Goal: Information Seeking & Learning: Learn about a topic

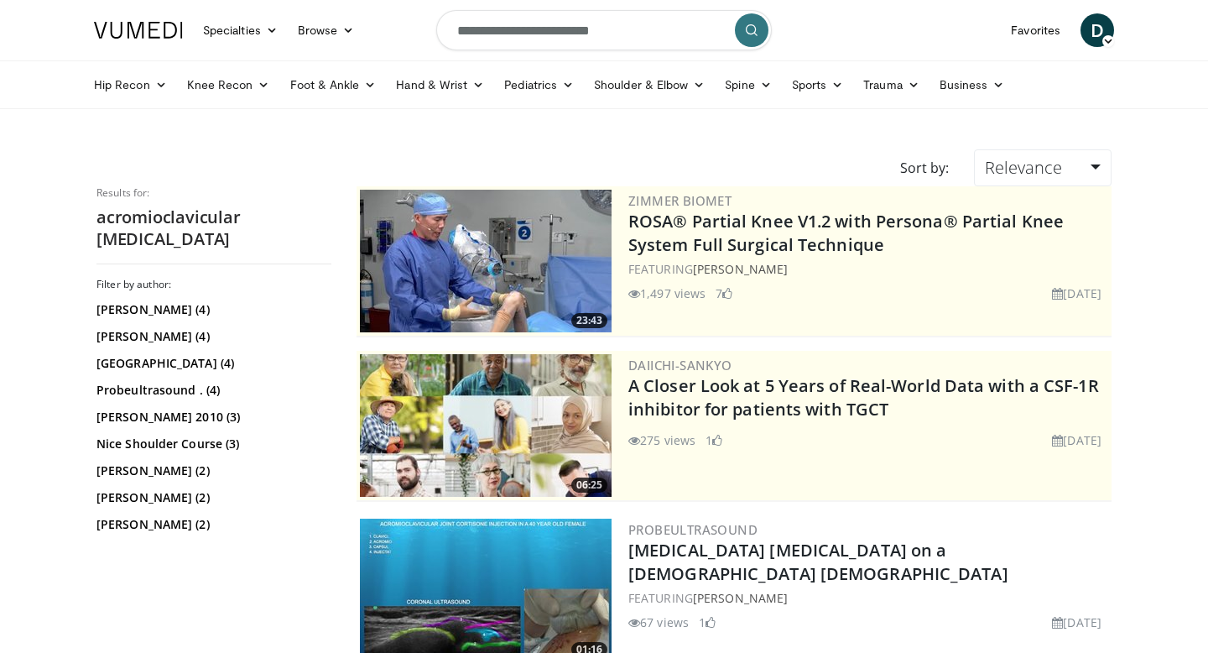
scroll to position [1798, 0]
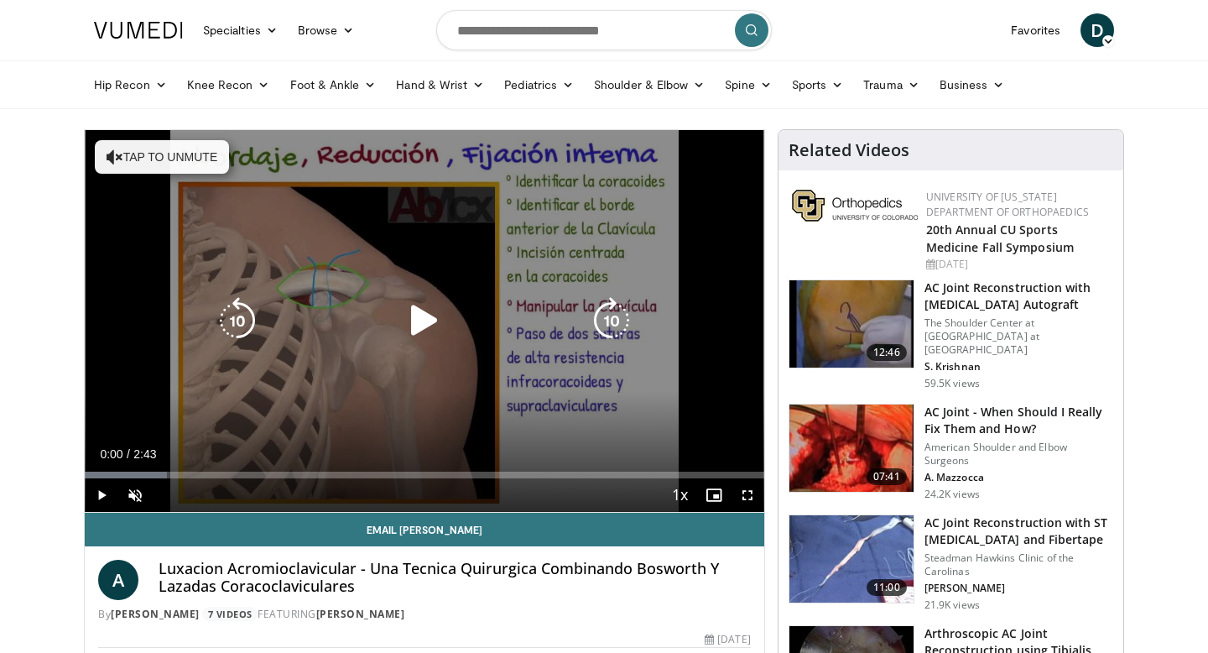
click at [143, 136] on div "10 seconds Tap to unmute" at bounding box center [424, 321] width 679 height 382
click at [419, 322] on icon "Video Player" at bounding box center [424, 320] width 47 height 47
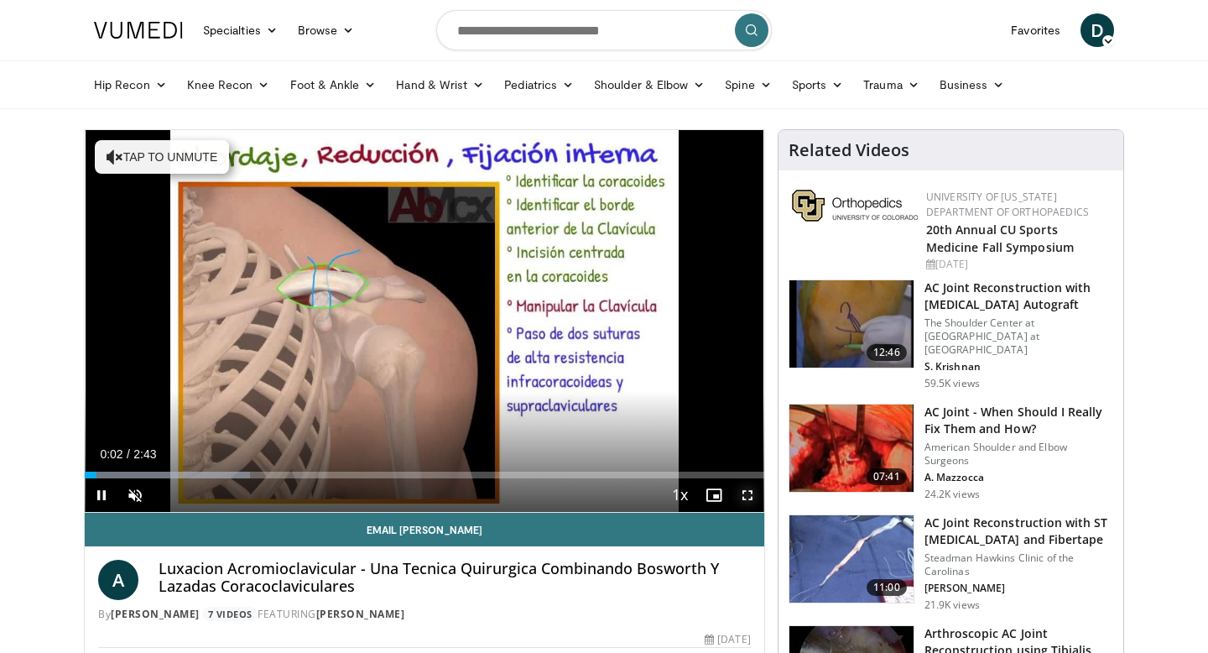
click at [741, 494] on span "Video Player" at bounding box center [748, 495] width 34 height 34
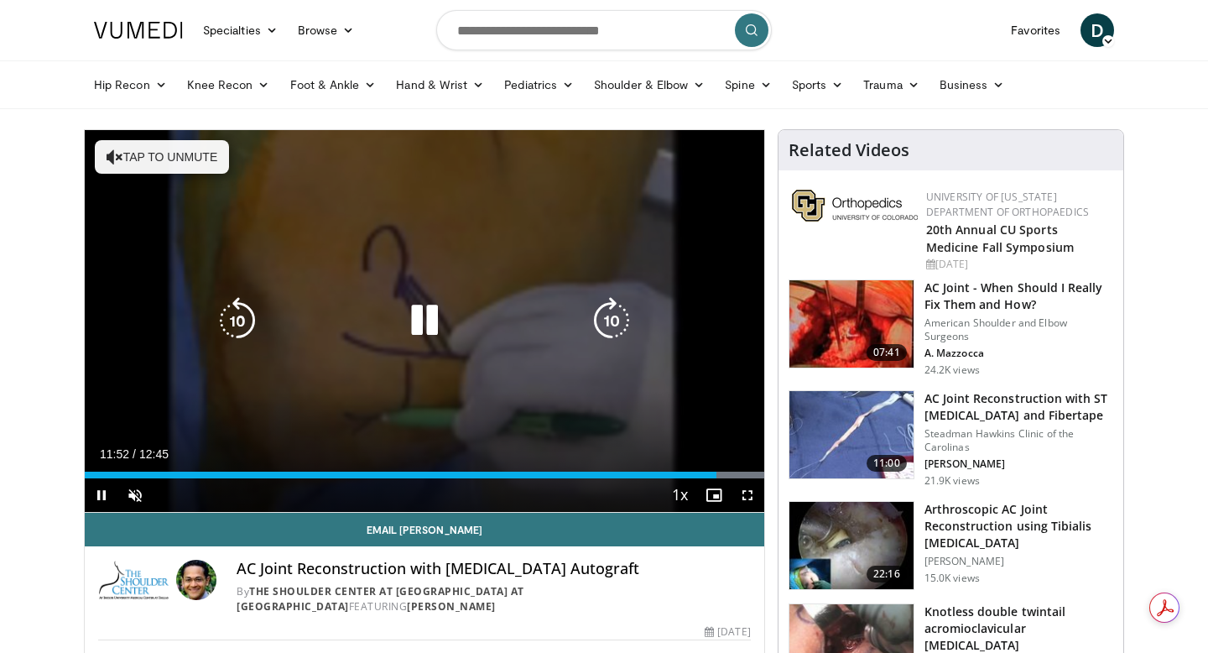
click at [122, 156] on button "Tap to unmute" at bounding box center [162, 157] width 134 height 34
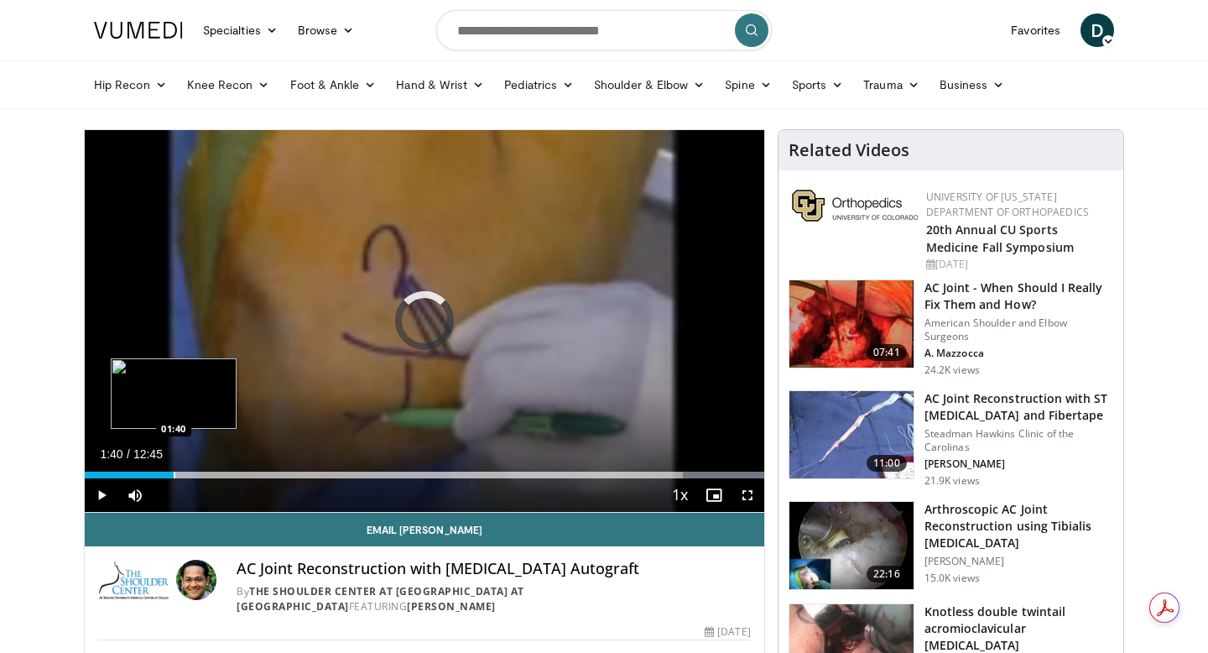
click at [174, 476] on div "Progress Bar" at bounding box center [175, 474] width 2 height 7
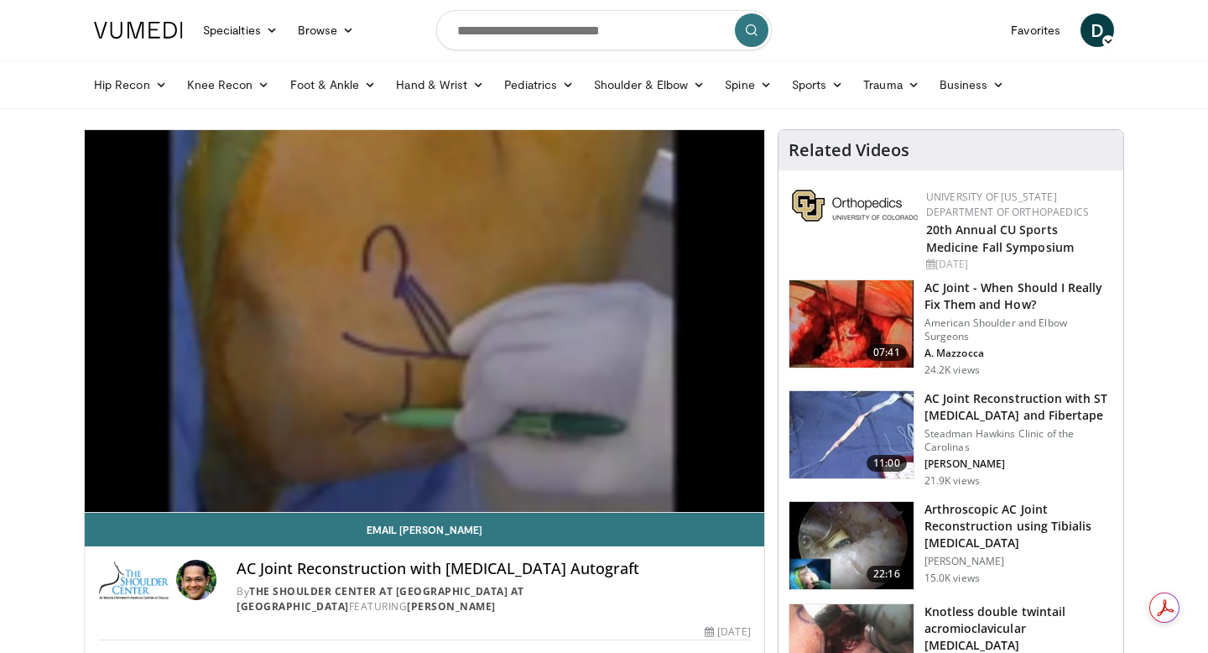
click at [118, 473] on div "10 seconds Tap to unmute" at bounding box center [424, 321] width 679 height 382
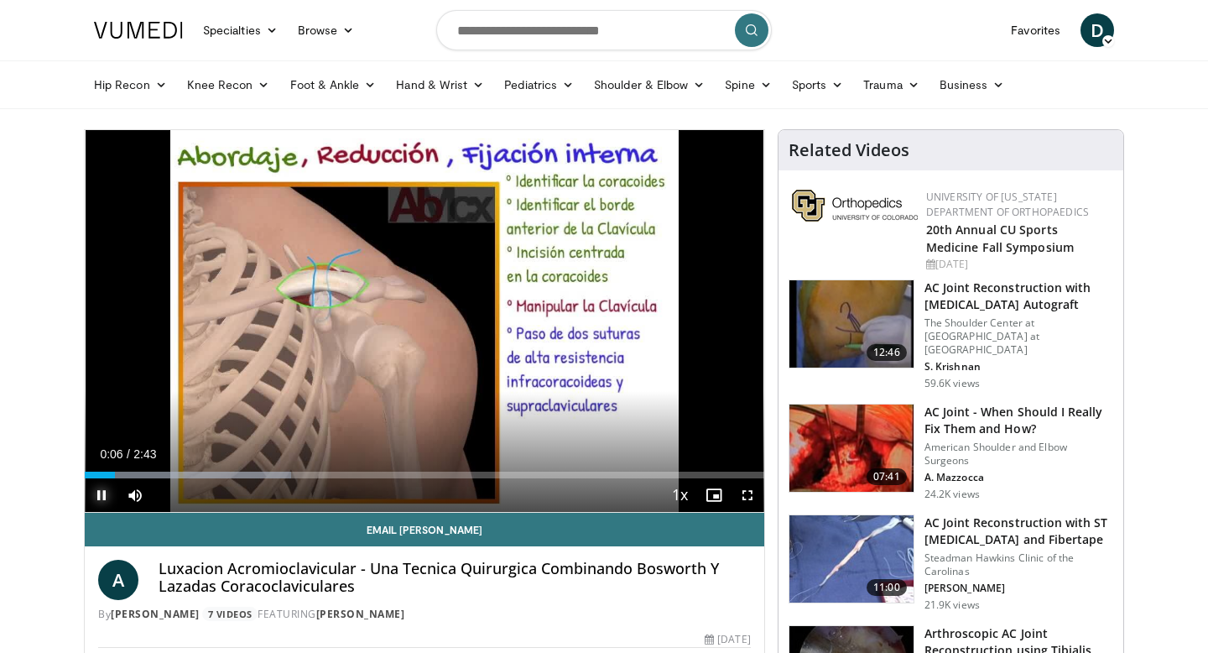
click at [105, 497] on span "Video Player" at bounding box center [102, 495] width 34 height 34
click at [747, 495] on span "Video Player" at bounding box center [748, 495] width 34 height 34
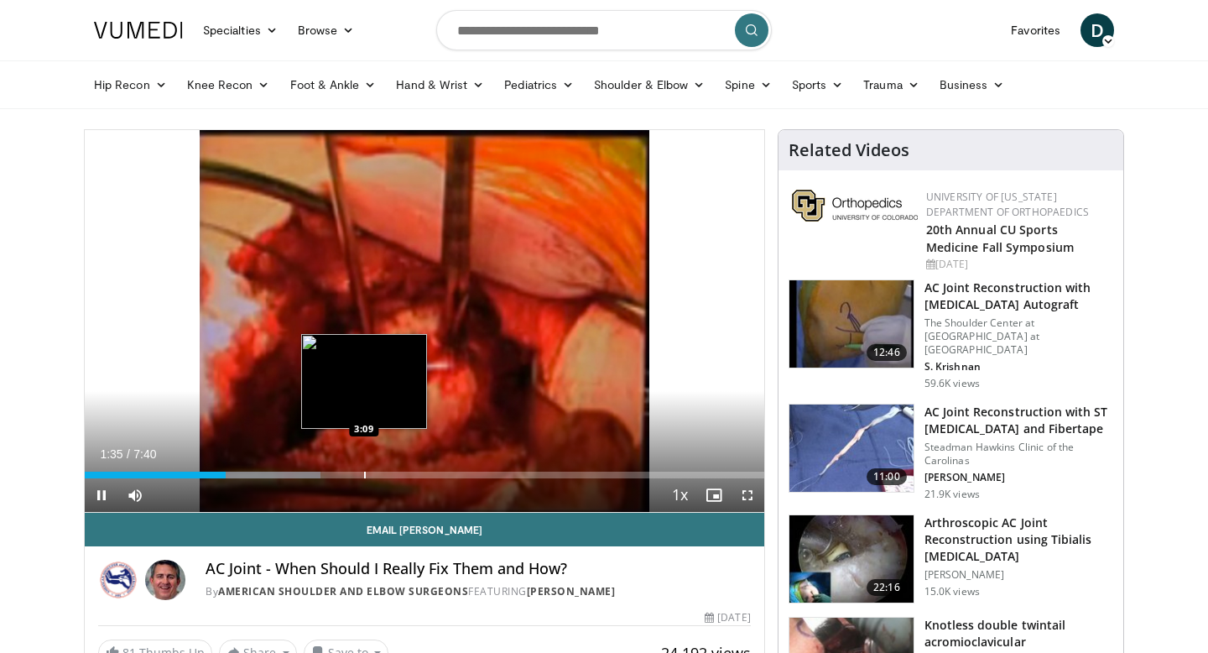
click at [364, 471] on div "Progress Bar" at bounding box center [365, 474] width 2 height 7
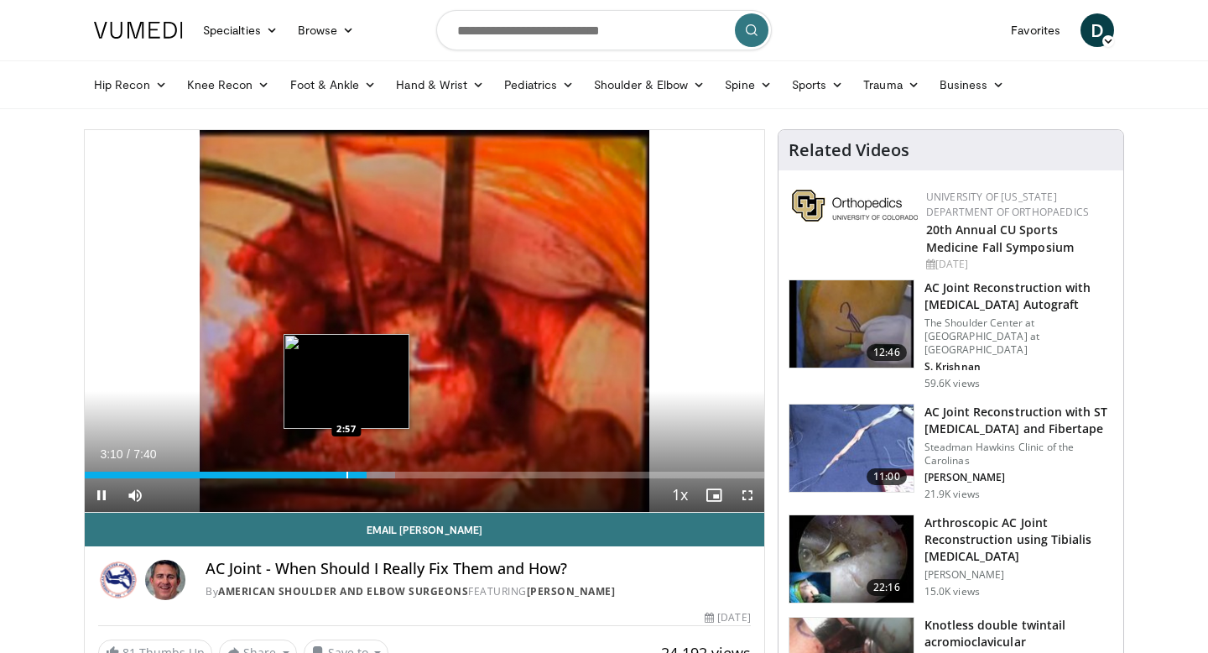
click at [346, 470] on div "Loaded : 45.69% 3:10 2:57" at bounding box center [424, 470] width 679 height 16
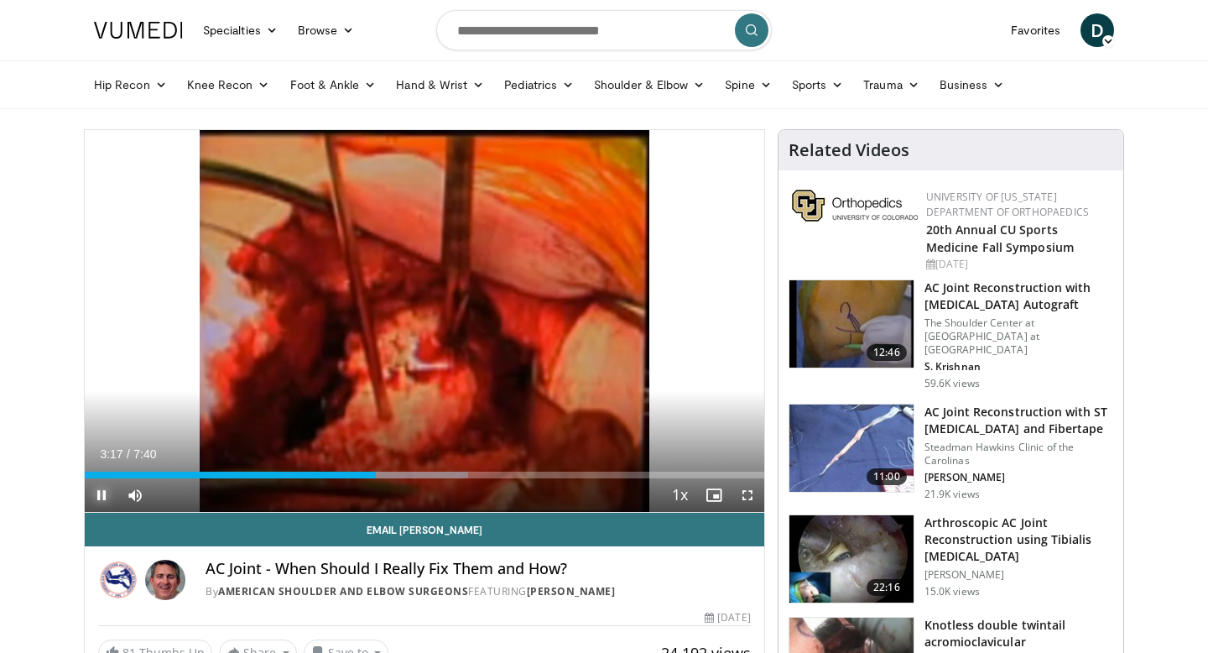
click at [104, 497] on span "Video Player" at bounding box center [102, 495] width 34 height 34
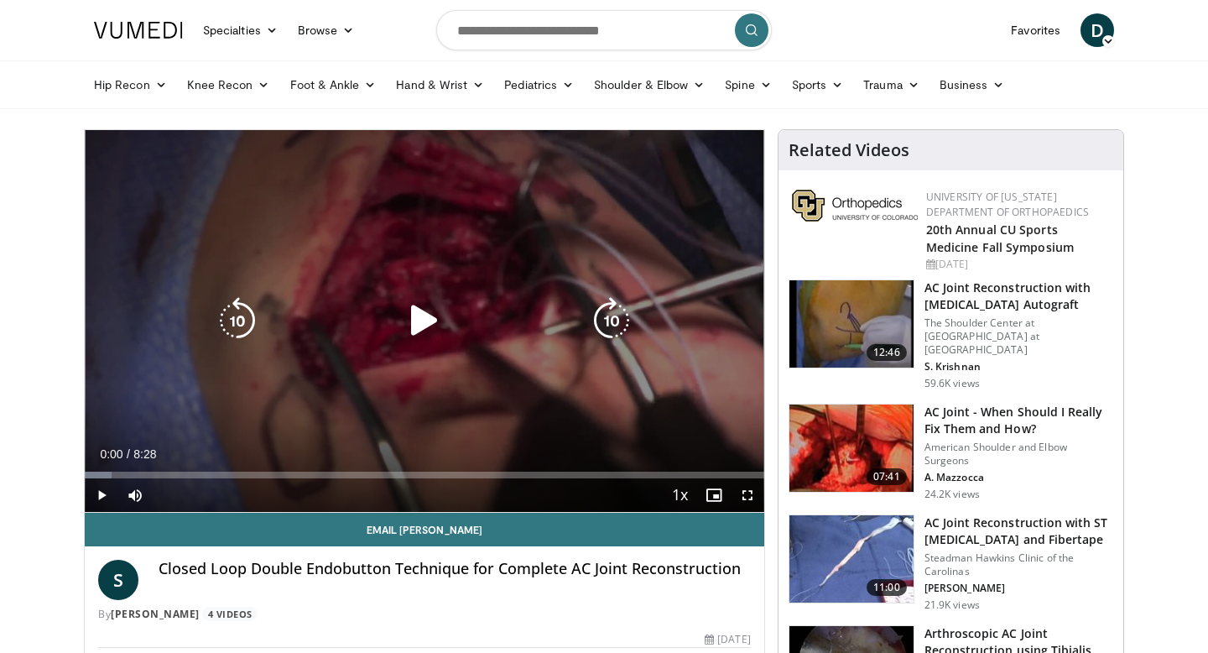
click at [320, 354] on div "10 seconds Tap to unmute" at bounding box center [424, 321] width 679 height 382
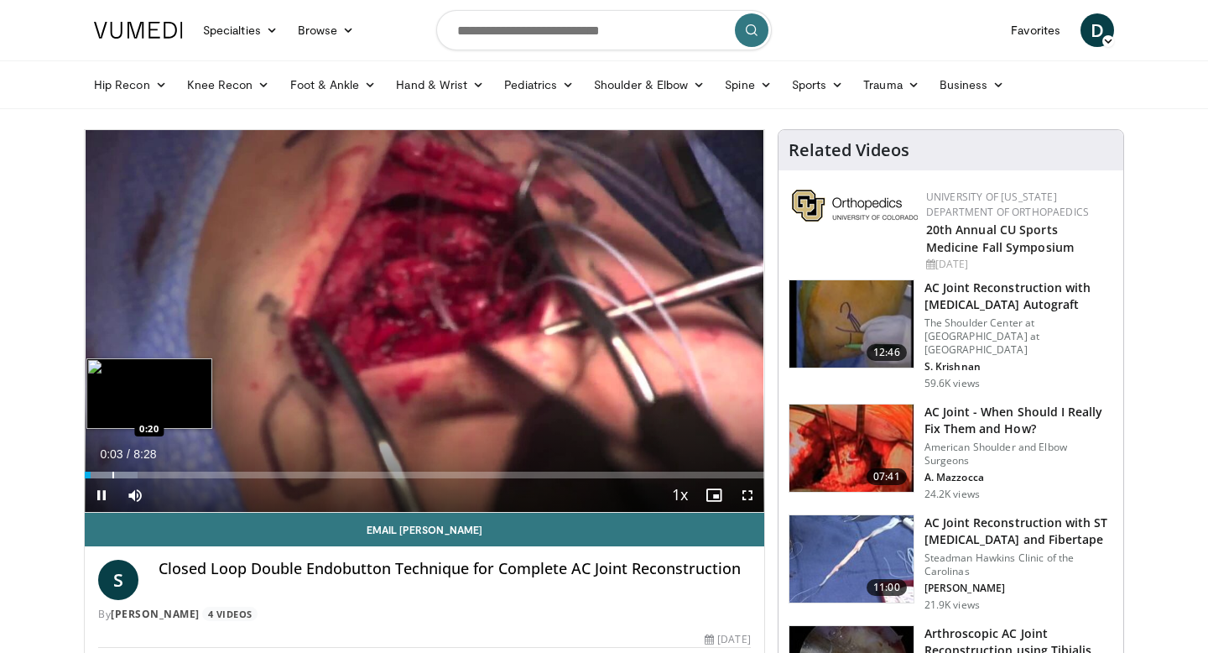
click at [112, 469] on div "Loaded : 7.79% 0:04 0:20" at bounding box center [424, 470] width 679 height 16
click at [99, 468] on div "Loaded : 11.70% 0:21 0:10" at bounding box center [424, 470] width 679 height 16
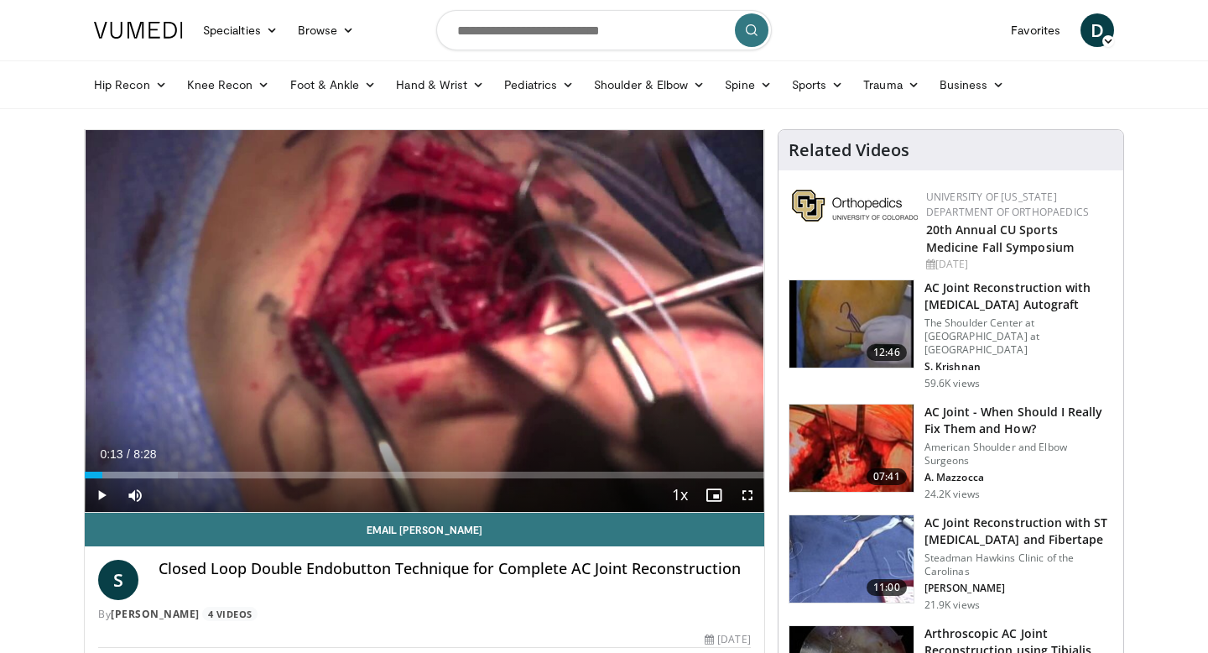
drag, startPoint x: 102, startPoint y: 473, endPoint x: 77, endPoint y: 473, distance: 25.2
click at [96, 488] on span "Video Player" at bounding box center [102, 495] width 34 height 34
click at [96, 490] on span "Video Player" at bounding box center [102, 495] width 34 height 34
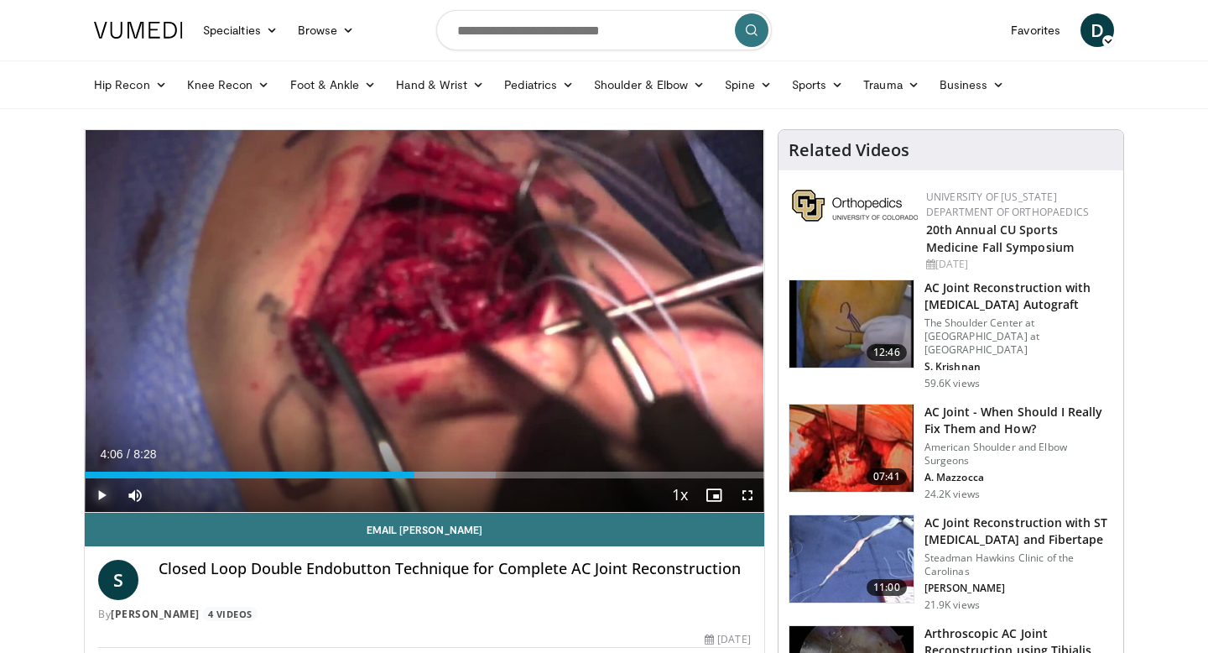
click at [96, 490] on span "Video Player" at bounding box center [102, 495] width 34 height 34
click at [102, 494] on span "Video Player" at bounding box center [102, 495] width 34 height 34
